Goal: Manage account settings

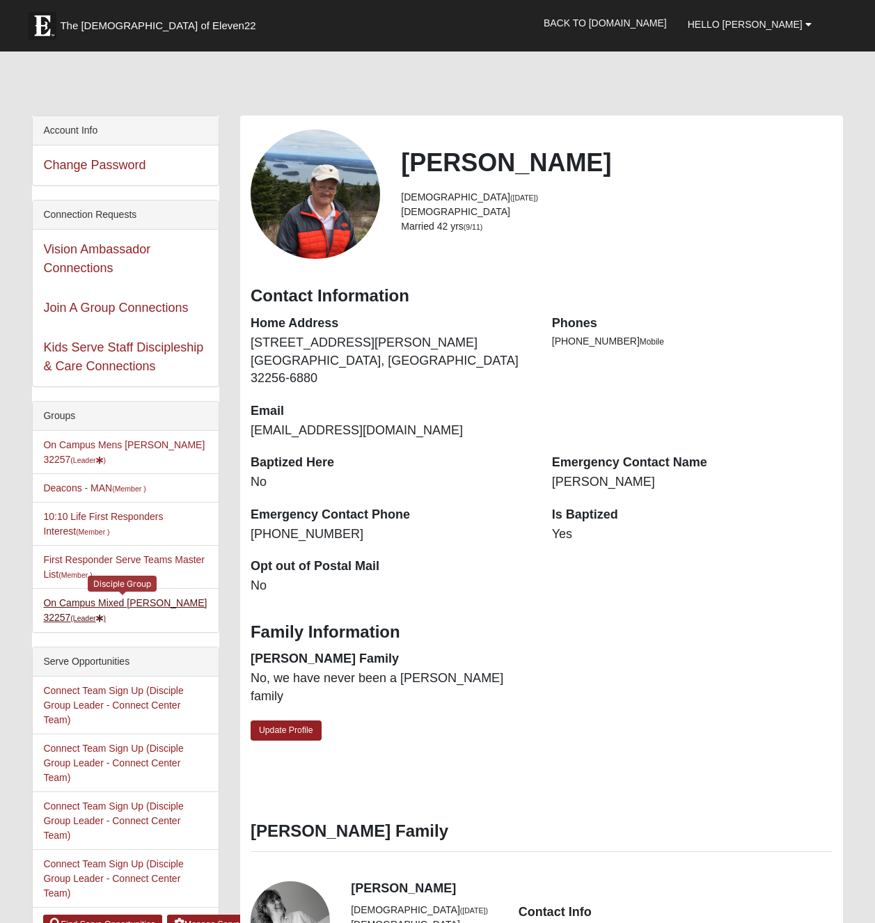
click at [134, 605] on link "On Campus Mixed [PERSON_NAME] 32257 (Leader )" at bounding box center [125, 610] width 164 height 26
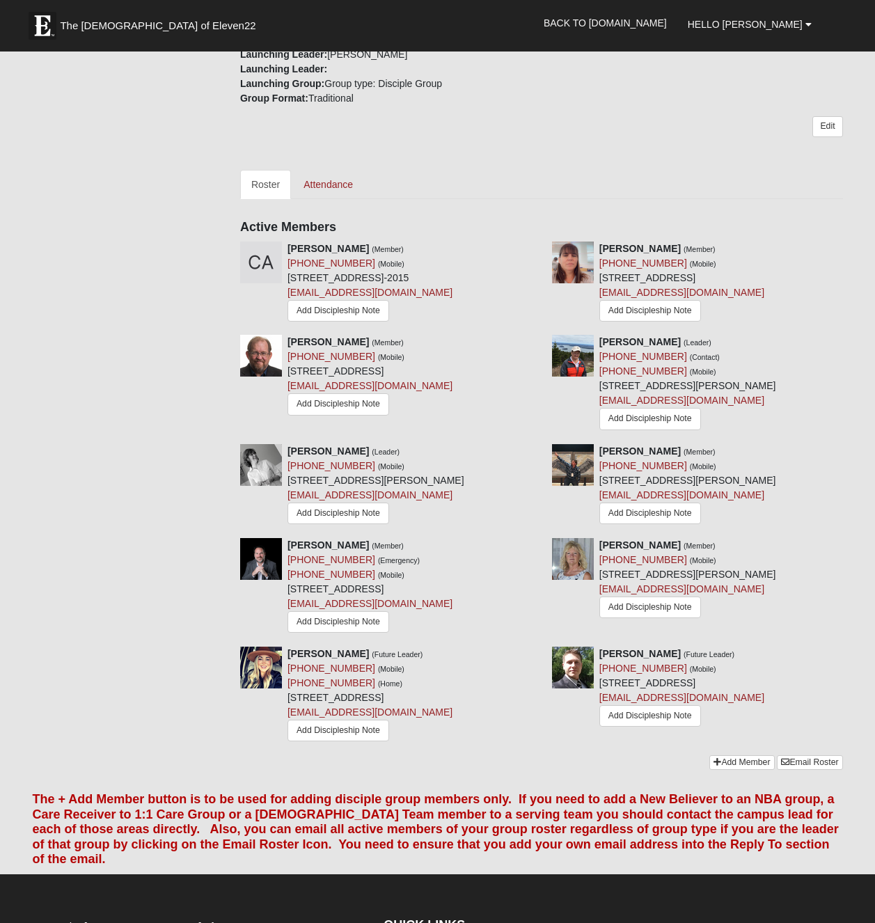
scroll to position [441, 0]
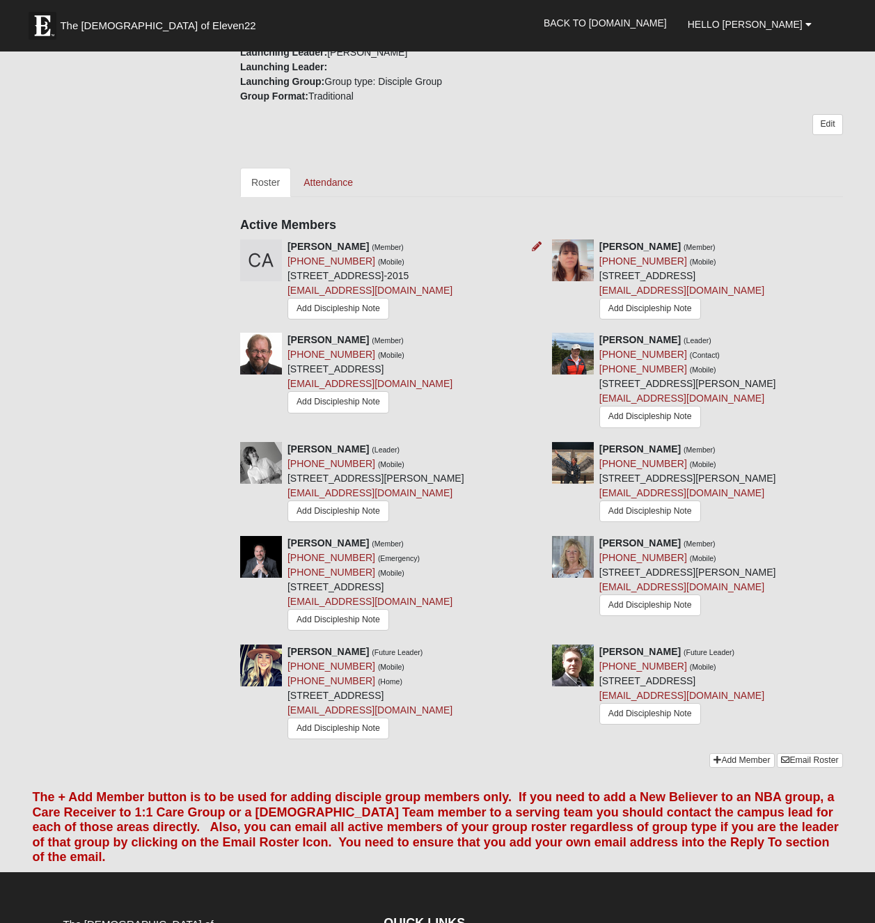
click at [530, 248] on div at bounding box center [533, 246] width 15 height 15
click at [533, 246] on icon at bounding box center [537, 246] width 10 height 10
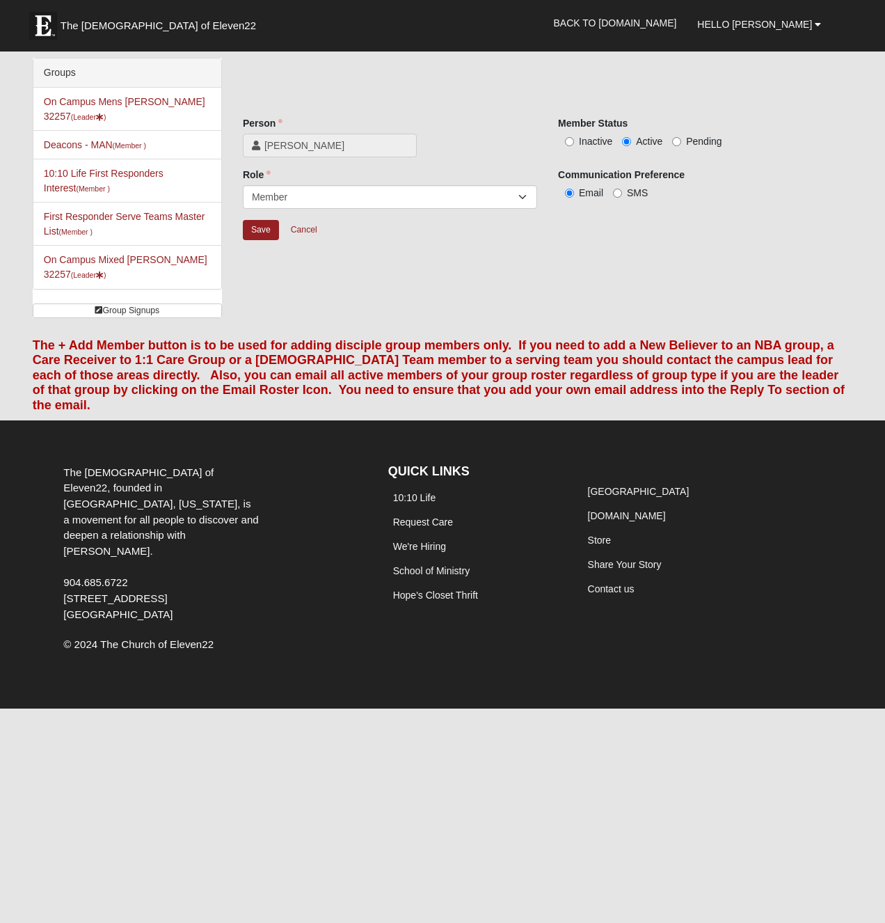
click at [576, 141] on label "Inactive" at bounding box center [585, 141] width 54 height 14
click at [574, 141] on input "Inactive" at bounding box center [569, 141] width 9 height 9
radio input "true"
click at [260, 230] on input "Save" at bounding box center [261, 230] width 36 height 20
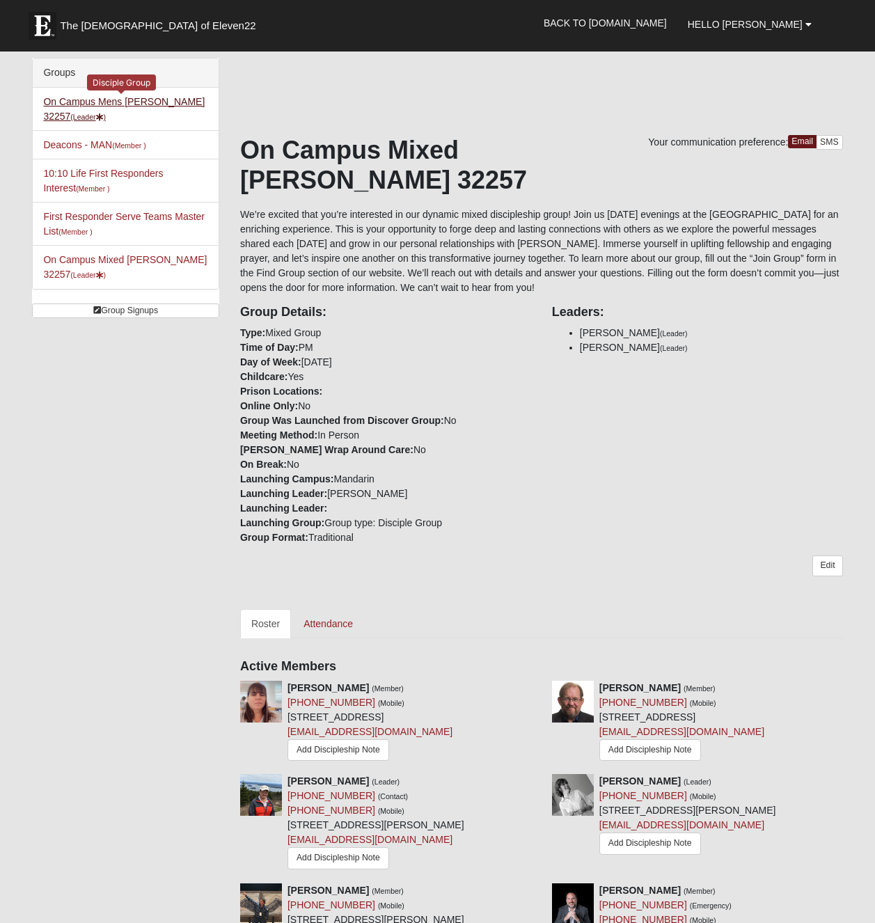
click at [113, 97] on link "On Campus Mens Hoffstatter 32257 (Leader )" at bounding box center [123, 109] width 161 height 26
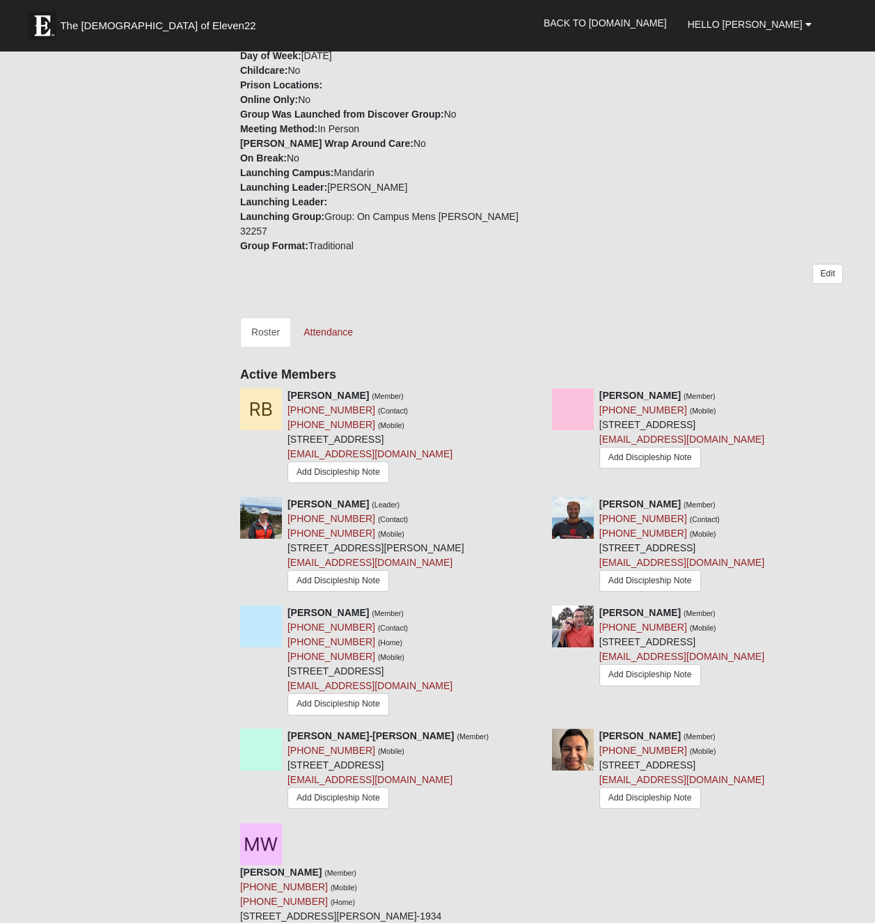
scroll to position [382, 0]
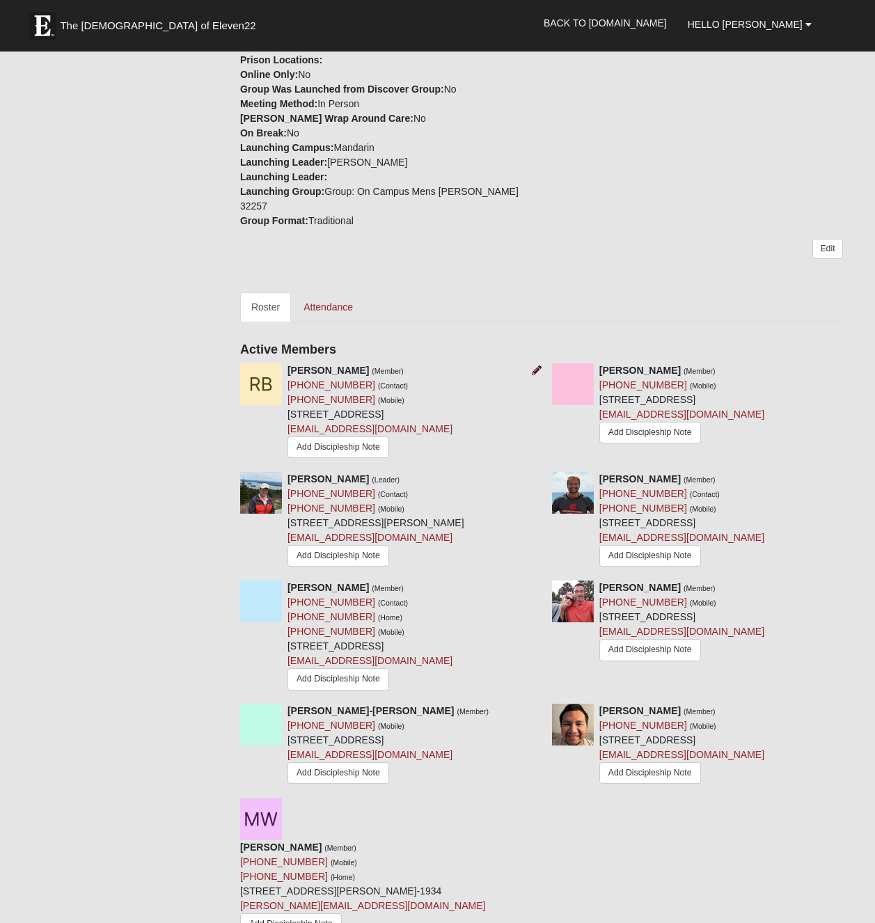
click at [534, 365] on icon at bounding box center [537, 370] width 10 height 10
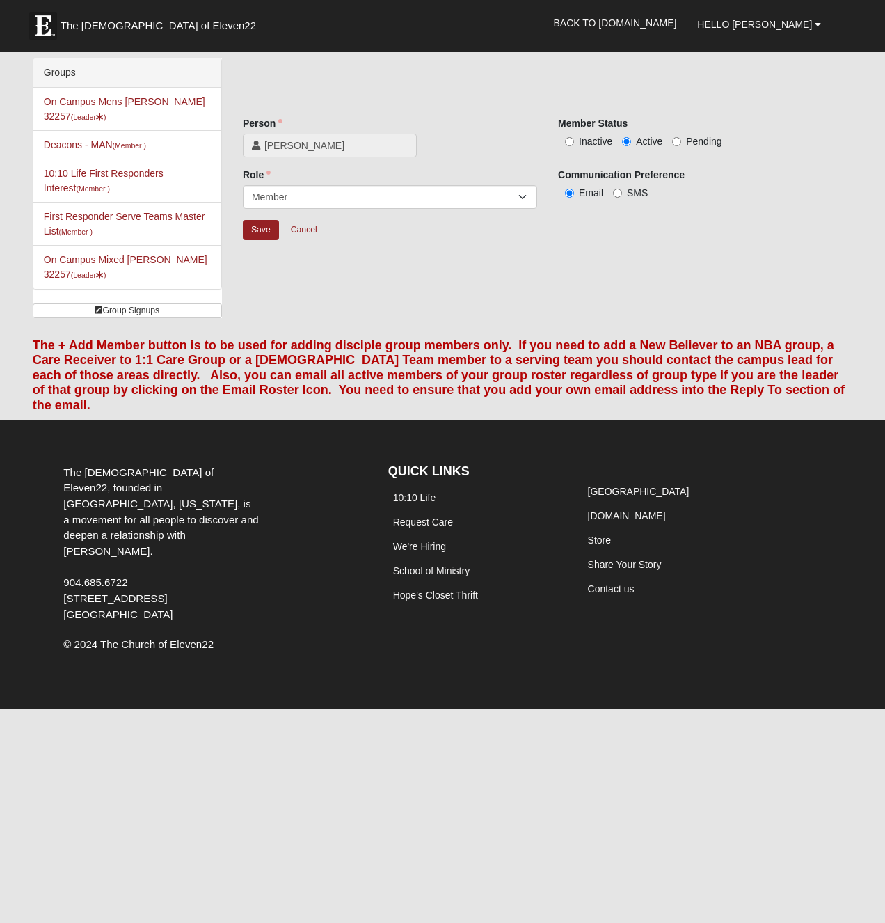
click at [573, 138] on input "Inactive" at bounding box center [569, 141] width 9 height 9
radio input "true"
click at [267, 226] on input "Save" at bounding box center [261, 230] width 36 height 20
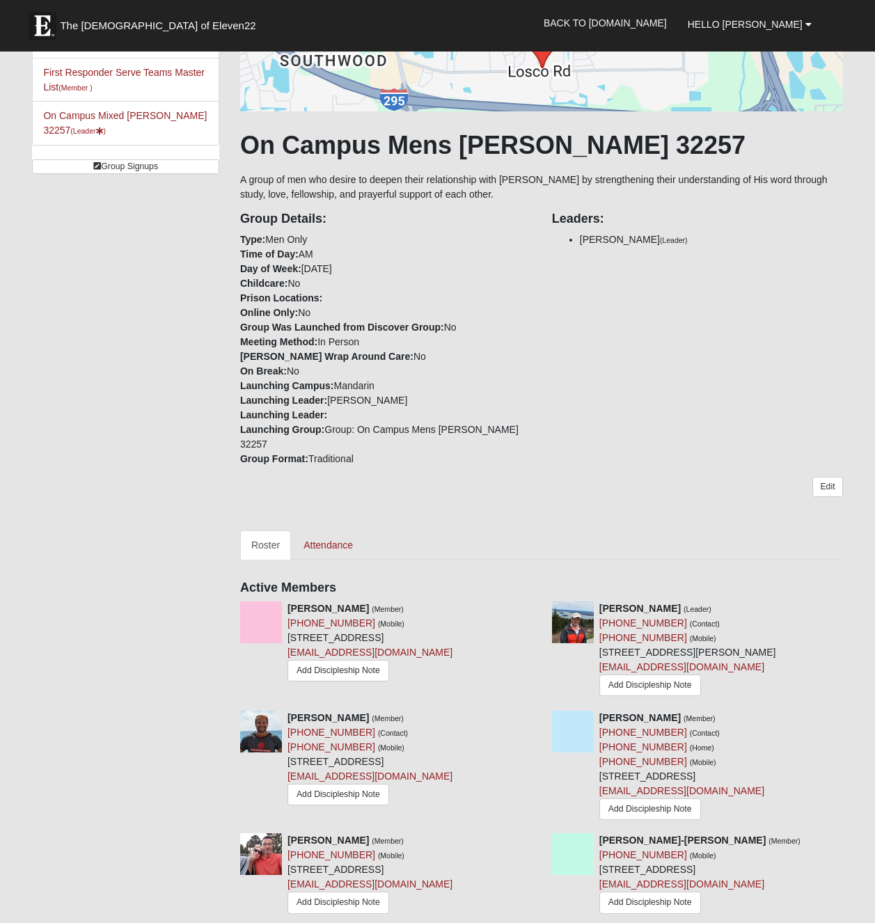
scroll to position [266, 0]
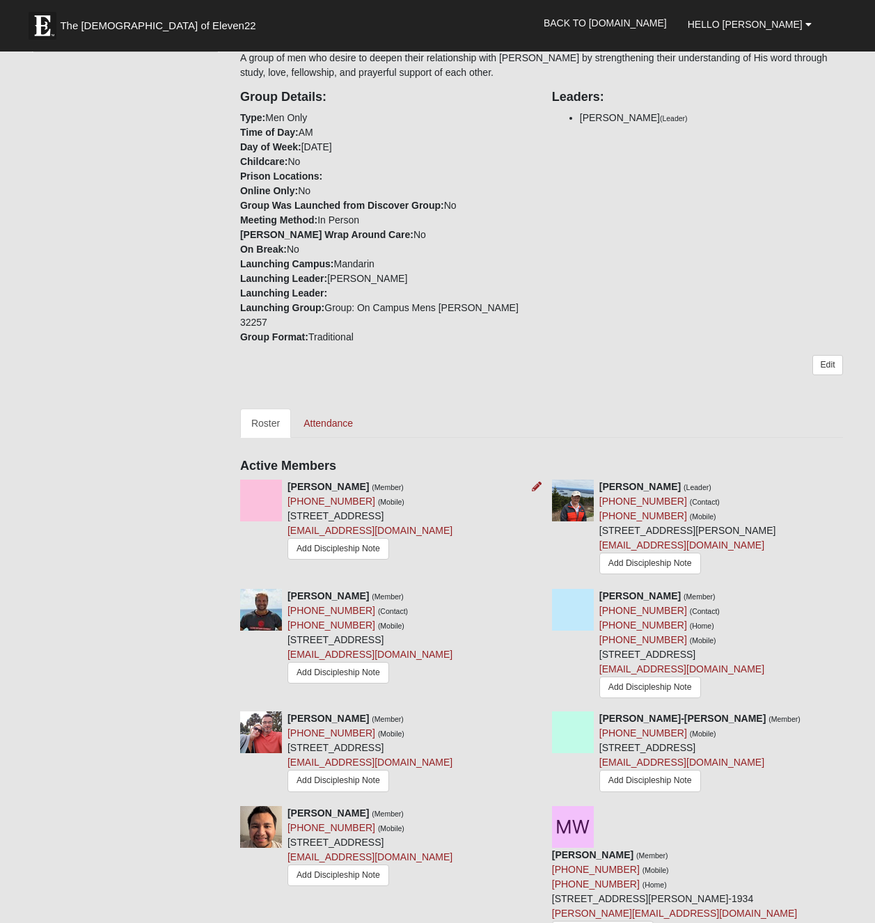
click at [530, 479] on div at bounding box center [533, 486] width 15 height 15
click at [532, 482] on icon at bounding box center [537, 487] width 10 height 10
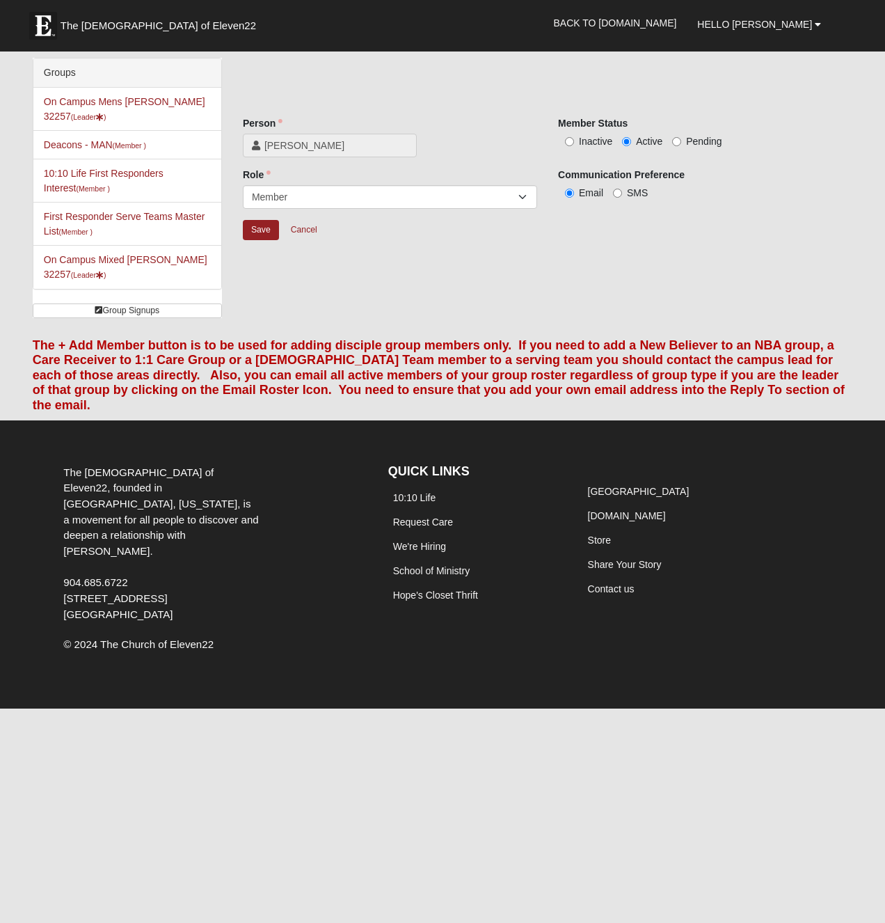
click at [588, 144] on span "Inactive" at bounding box center [595, 141] width 33 height 11
click at [574, 144] on input "Inactive" at bounding box center [569, 141] width 9 height 9
radio input "true"
click at [267, 224] on input "Save" at bounding box center [261, 230] width 36 height 20
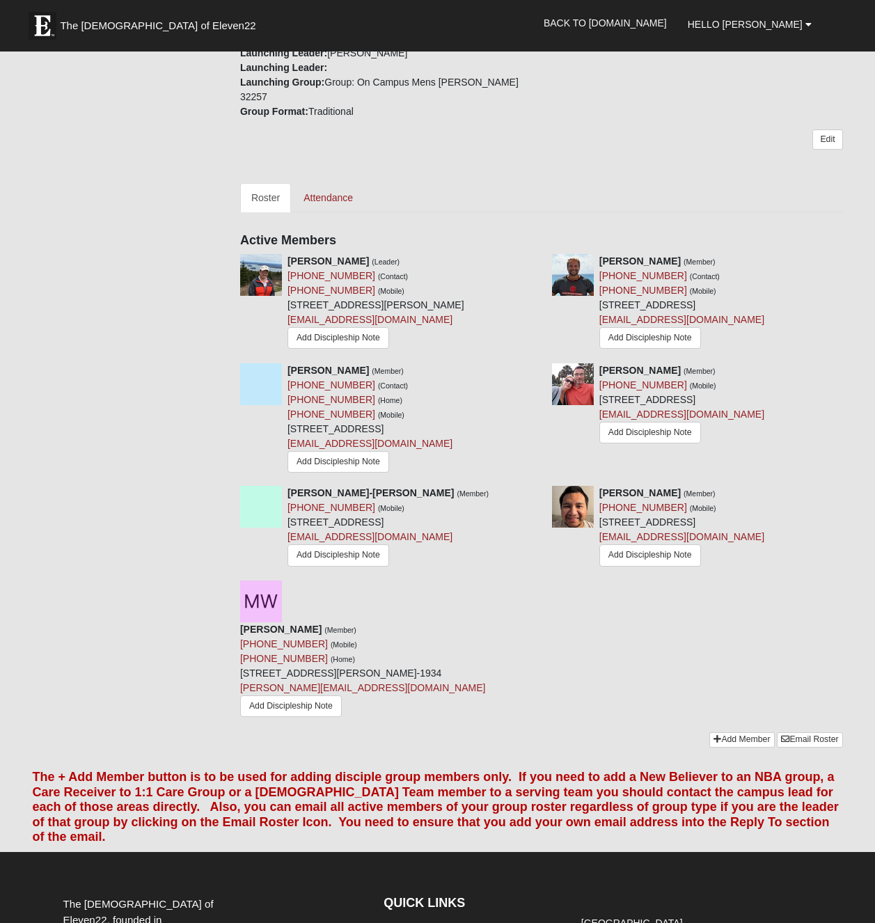
scroll to position [505, 0]
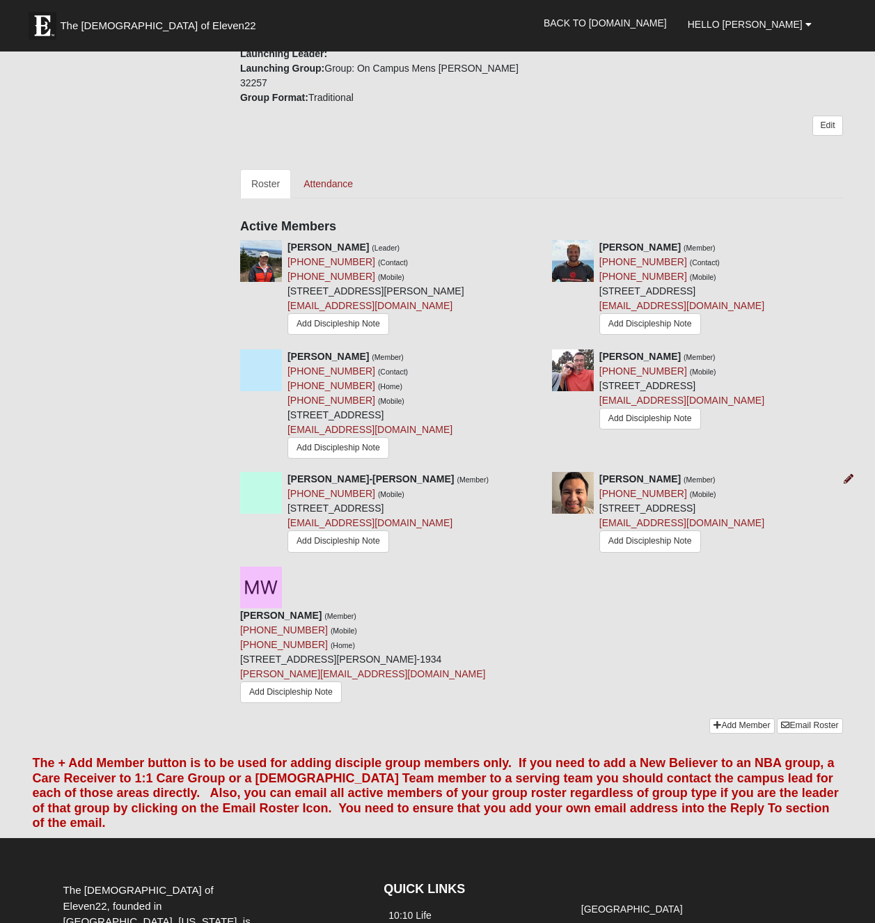
click at [846, 474] on icon at bounding box center [848, 479] width 10 height 10
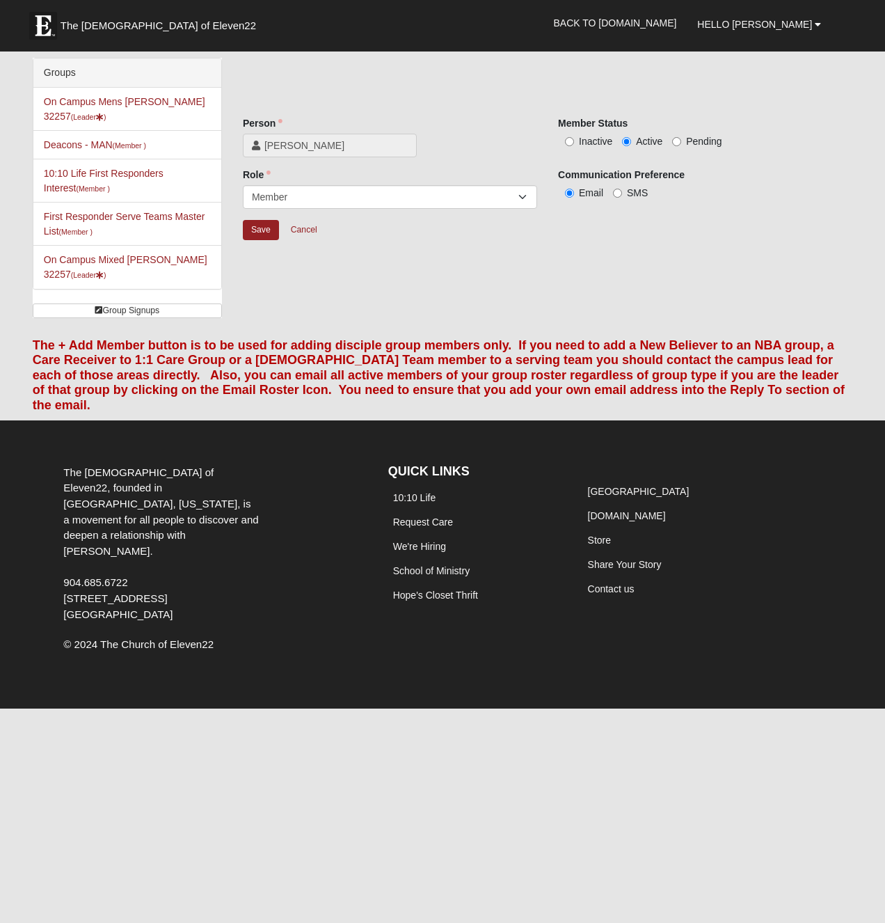
click at [569, 142] on input "Inactive" at bounding box center [569, 141] width 9 height 9
radio input "true"
click at [253, 233] on input "Save" at bounding box center [261, 230] width 36 height 20
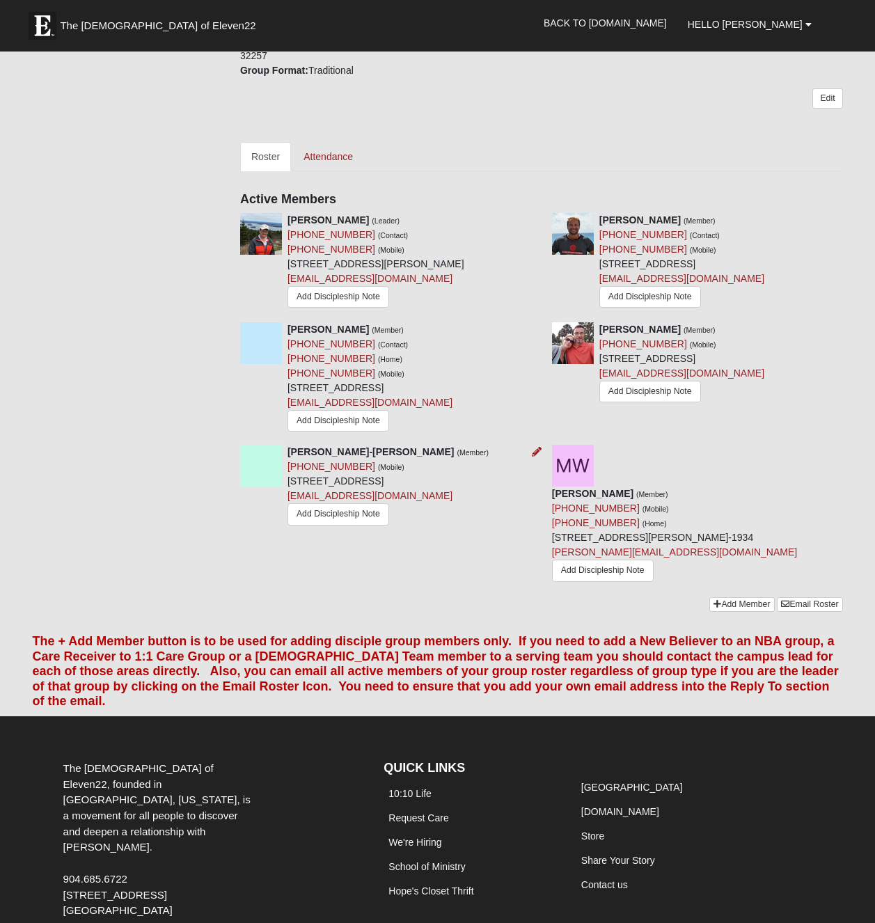
scroll to position [523, 0]
